Goal: Transaction & Acquisition: Purchase product/service

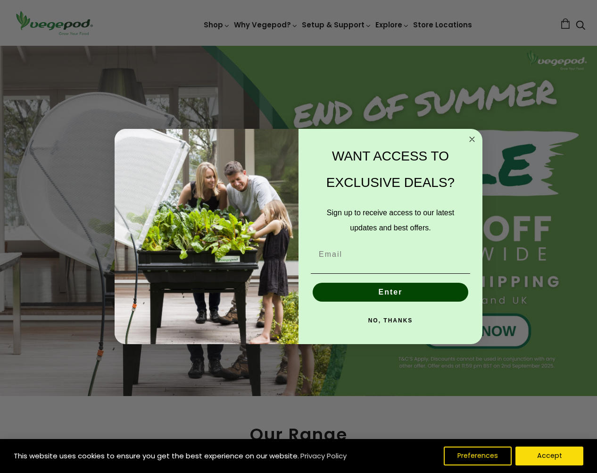
scroll to position [0, 142]
click at [473, 138] on icon "Close dialog" at bounding box center [472, 139] width 5 height 5
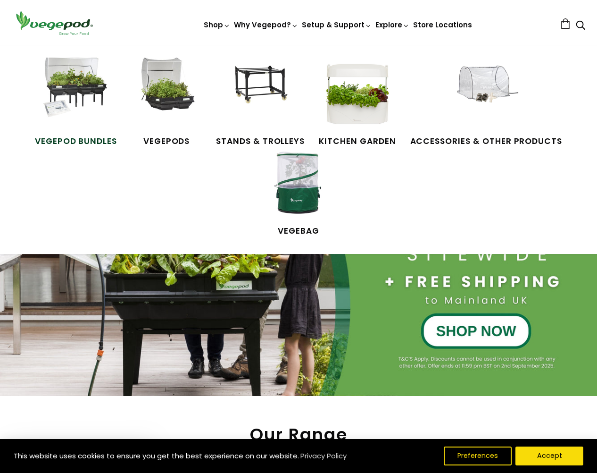
click at [82, 86] on img at bounding box center [76, 93] width 71 height 71
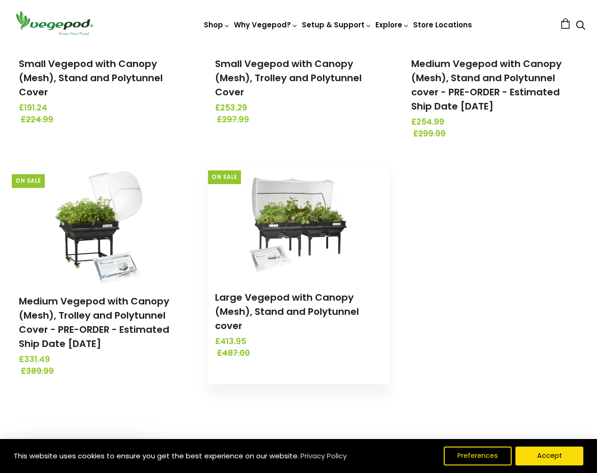
scroll to position [252, 0]
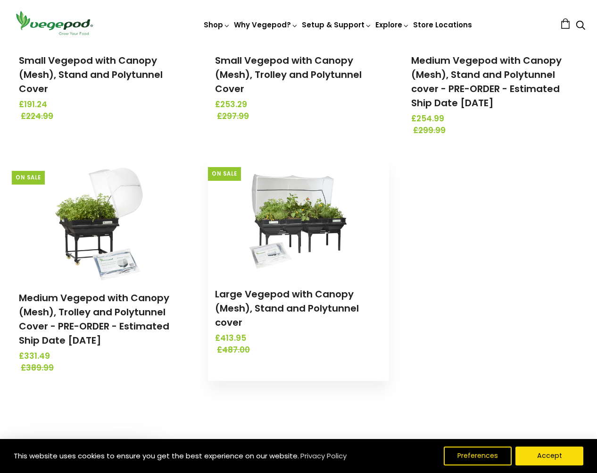
click at [299, 205] on img at bounding box center [298, 217] width 99 height 118
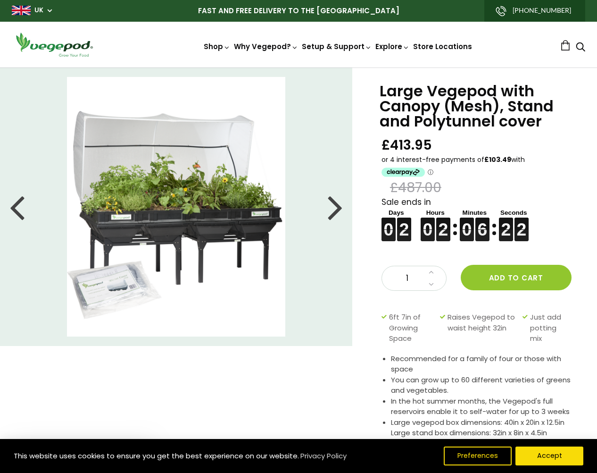
click at [205, 148] on img at bounding box center [176, 206] width 218 height 259
